Goal: Transaction & Acquisition: Obtain resource

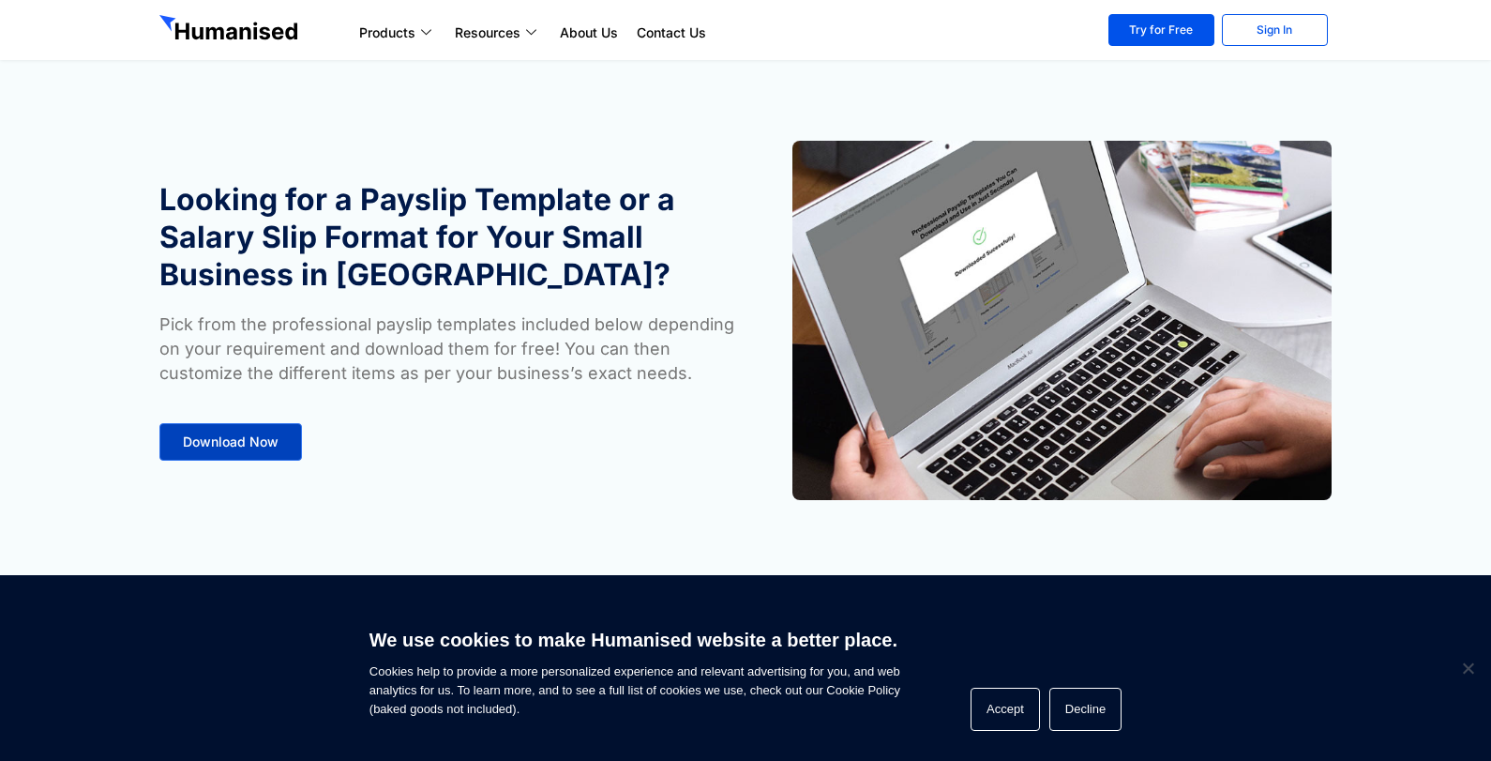
click at [256, 432] on link "Download Now" at bounding box center [230, 442] width 143 height 38
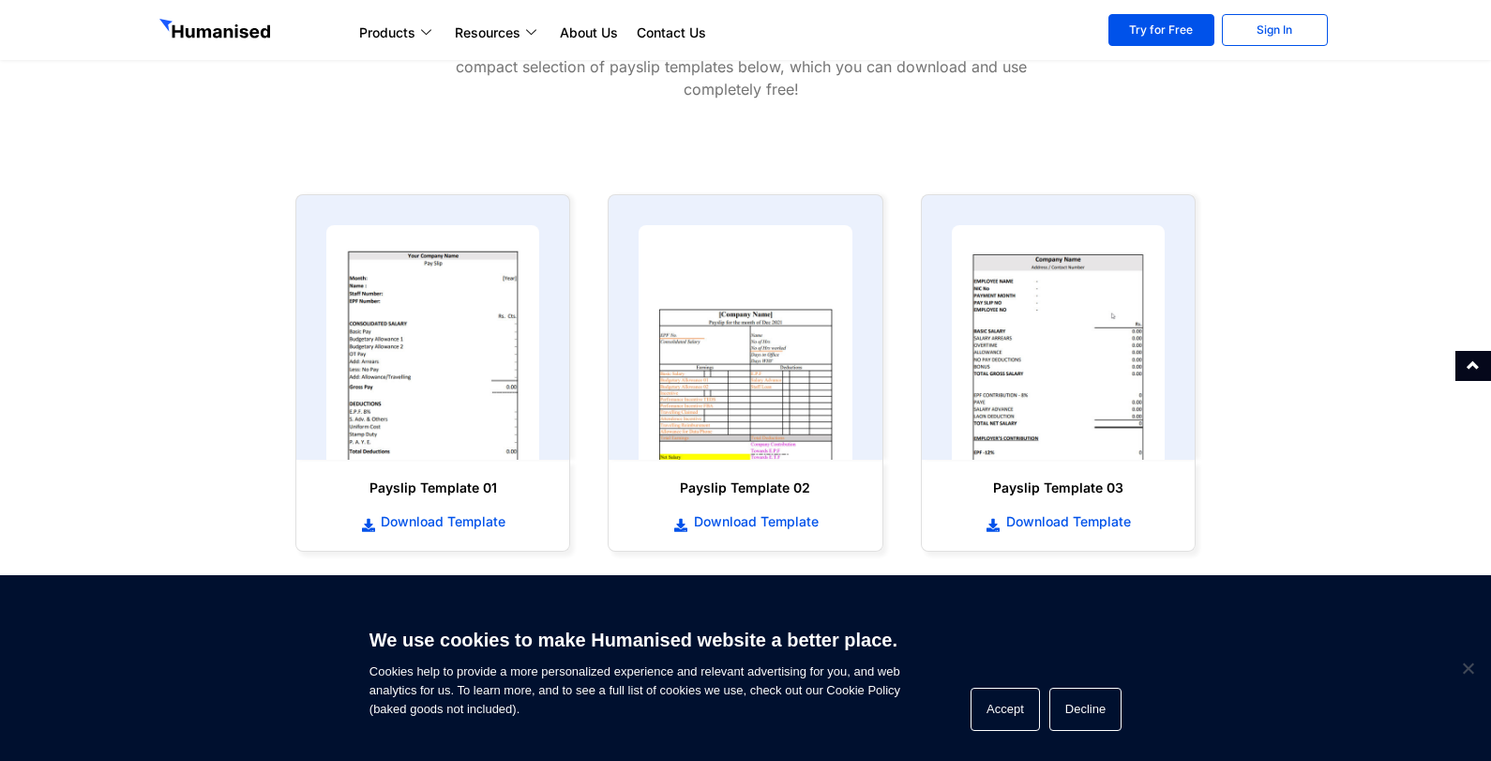
scroll to position [866, 0]
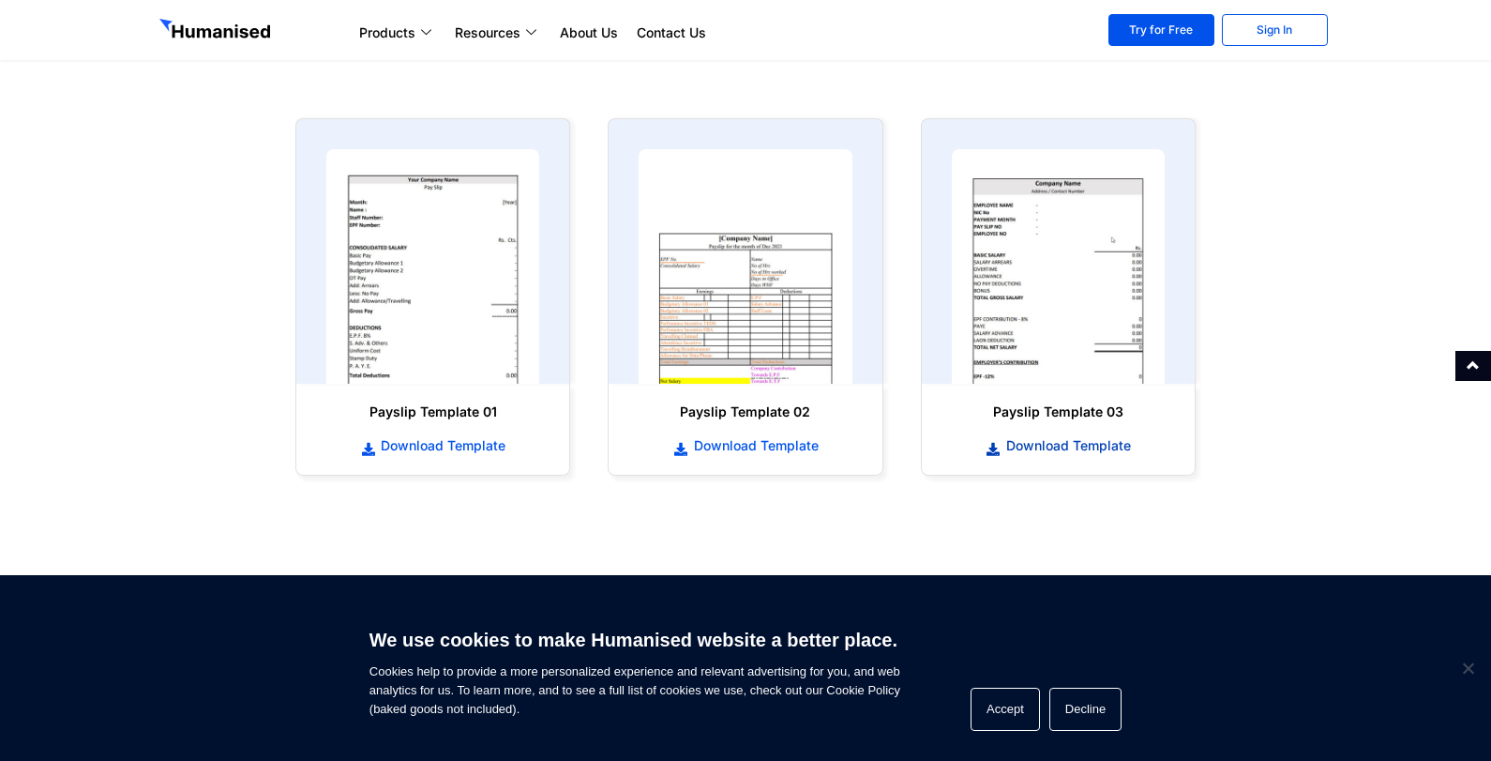
click at [1057, 444] on span "Download Template" at bounding box center [1066, 445] width 129 height 19
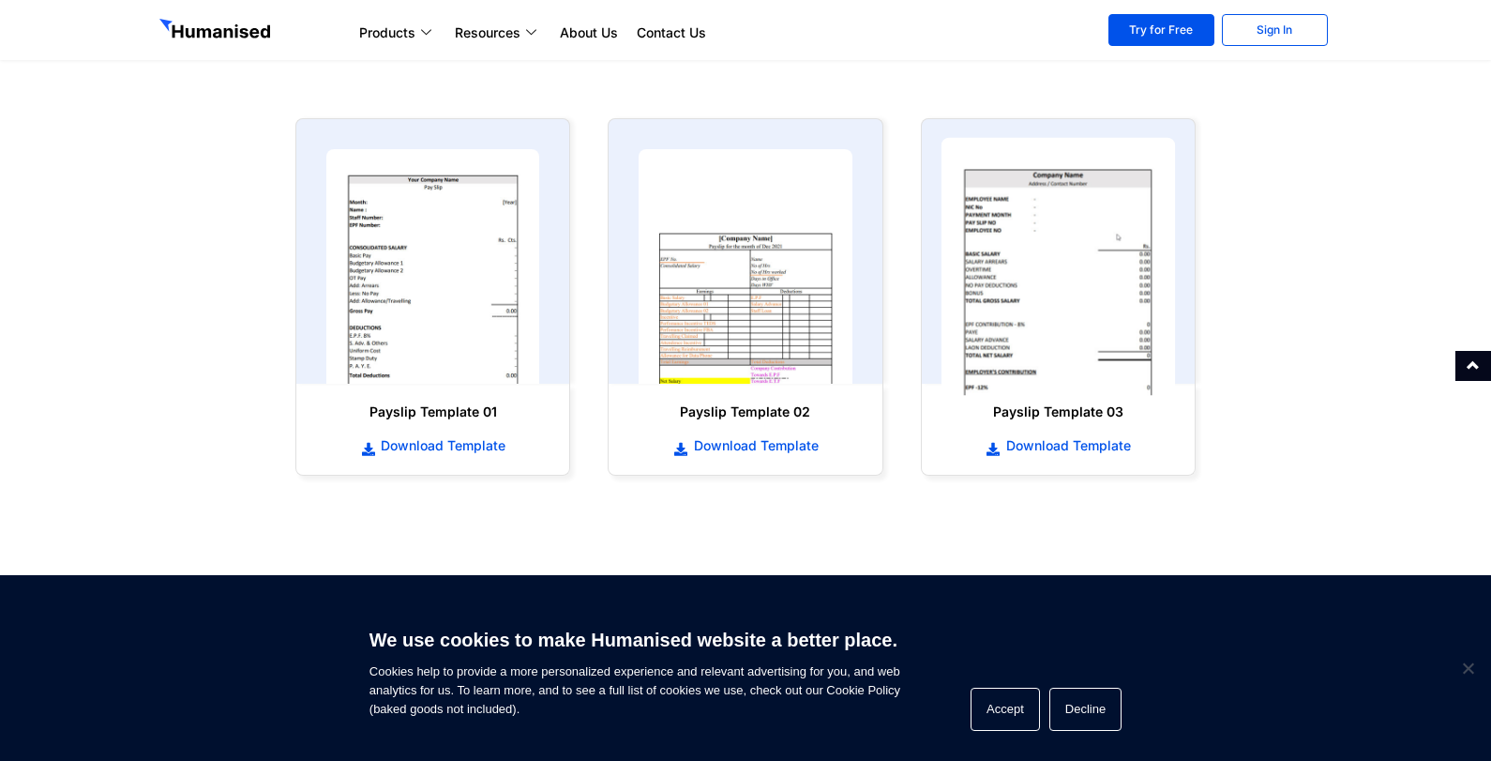
click at [1125, 224] on img at bounding box center [1058, 267] width 234 height 258
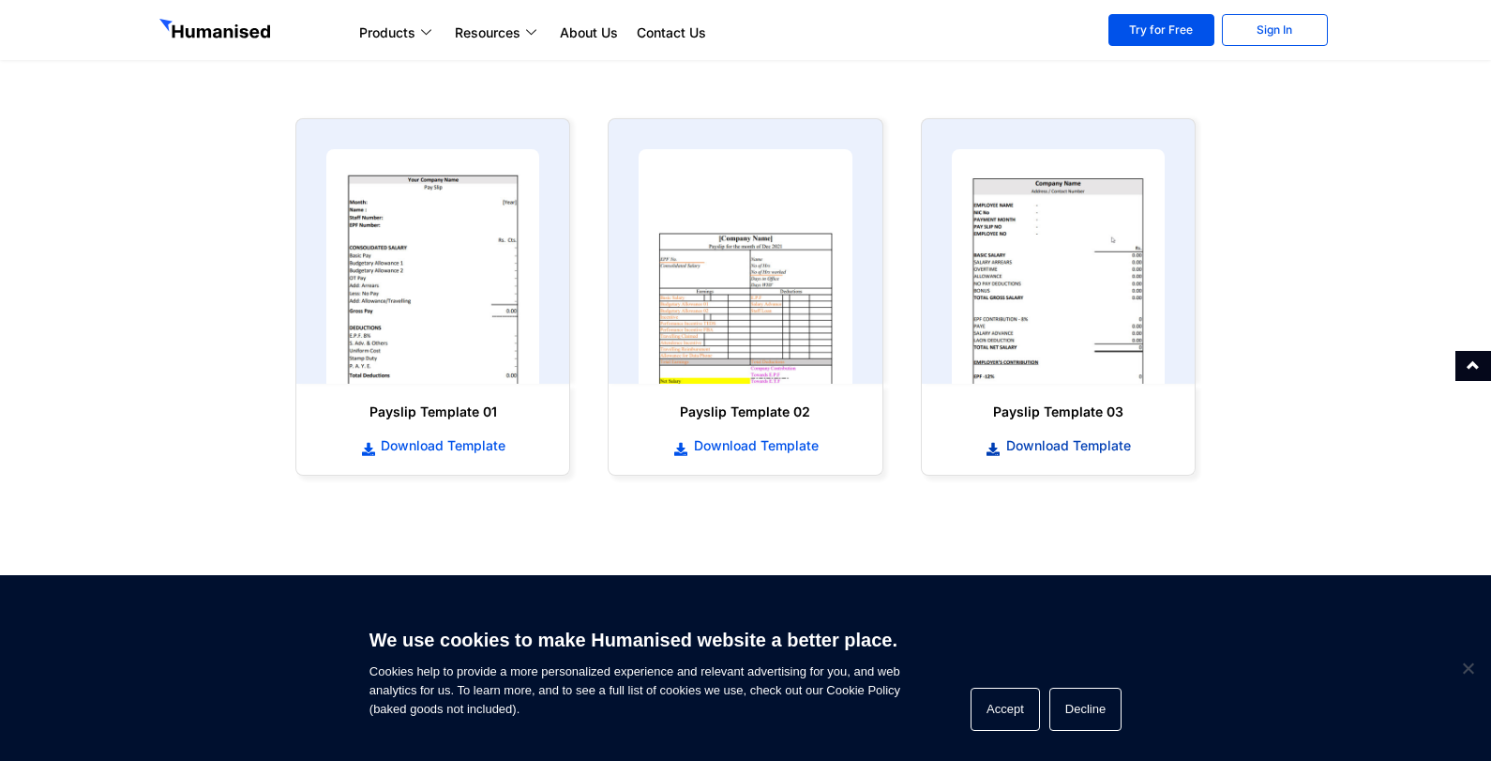
click at [1039, 440] on span "Download Template" at bounding box center [1066, 445] width 129 height 19
click at [1067, 444] on span "Download Template" at bounding box center [1066, 445] width 129 height 19
